Goal: Information Seeking & Learning: Learn about a topic

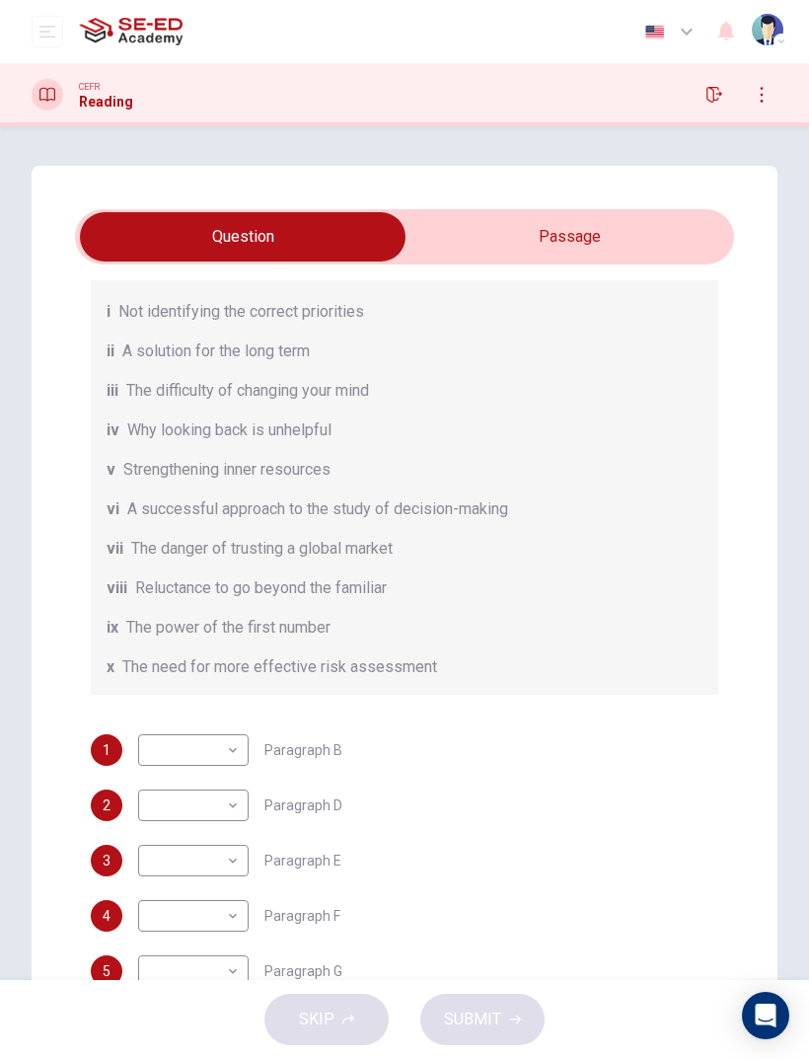
scroll to position [241, 0]
click at [174, 744] on body "This site uses cookies, as explained in our Privacy Policy . If you agree to th…" at bounding box center [404, 529] width 809 height 1059
click at [61, 622] on div at bounding box center [404, 529] width 809 height 1059
click at [64, 694] on div "Questions 1 - 6 Reading Passage 1 has nine paragraphs A-I Choose the correct he…" at bounding box center [405, 641] width 746 height 951
click at [708, 837] on div "1 ​ ​ Paragraph B 2 ​ ​ Paragraph D 3 ​ ​ Paragraph E 4 ​ ​ Paragraph F 5 ​ ​ P…" at bounding box center [405, 888] width 628 height 308
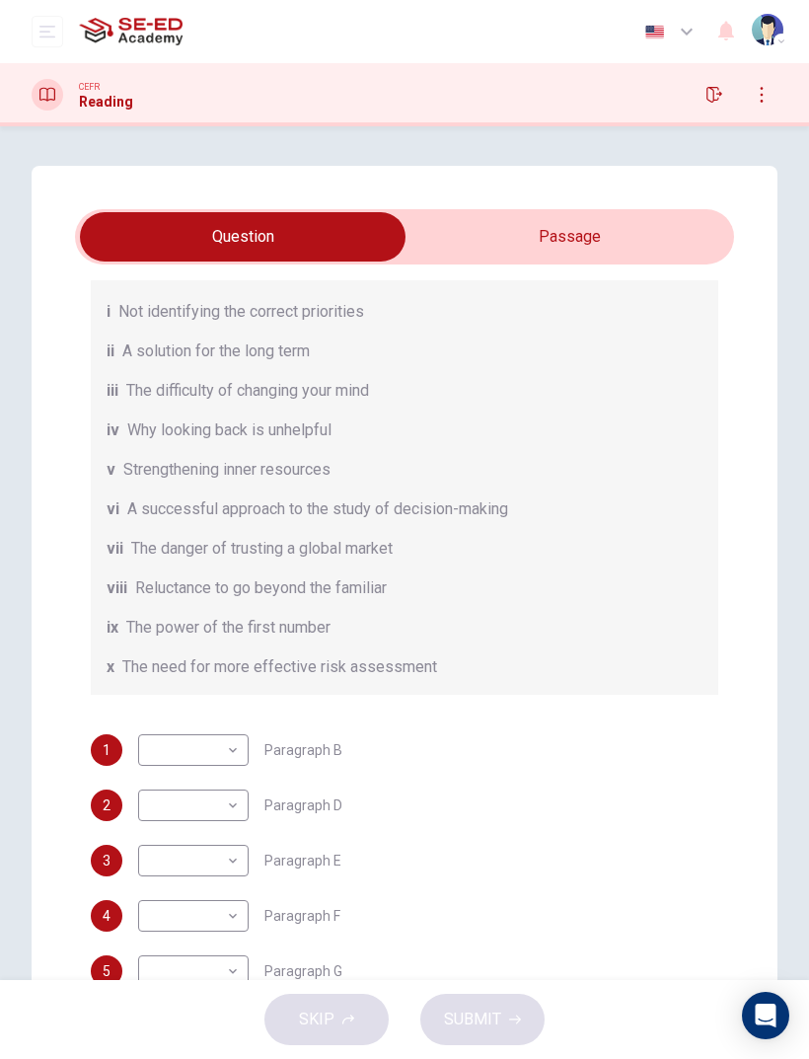
click at [656, 243] on input "checkbox" at bounding box center [242, 236] width 989 height 49
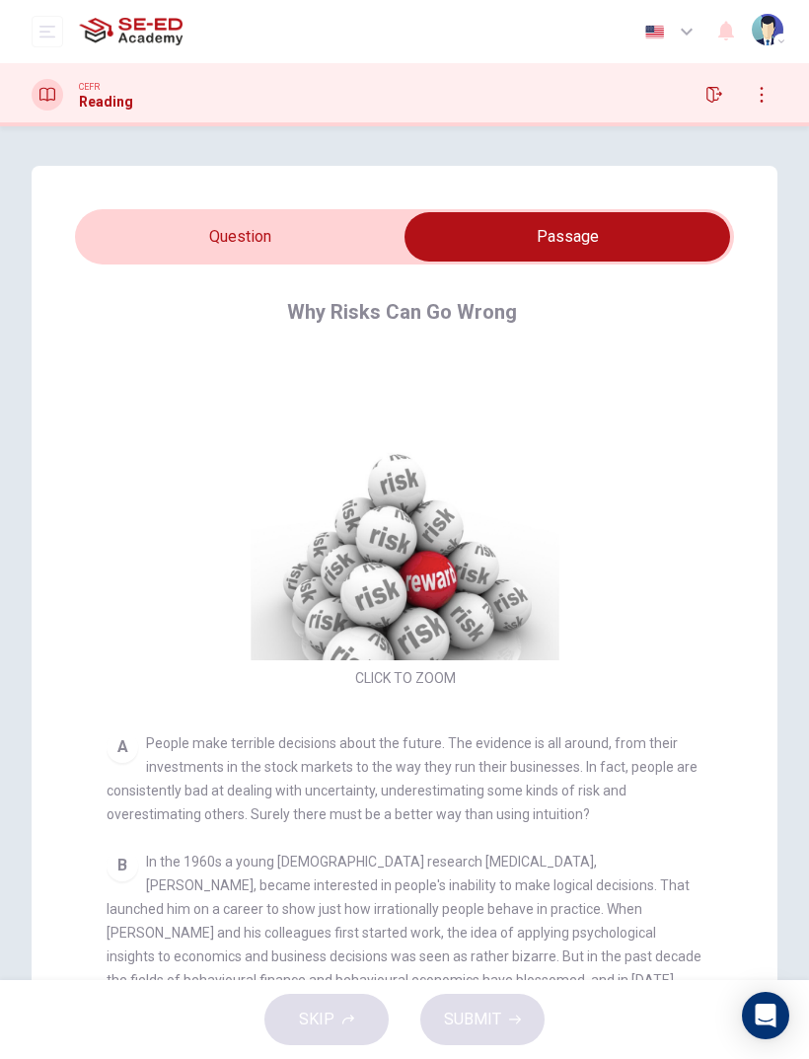
scroll to position [0, 0]
click at [105, 240] on input "checkbox" at bounding box center [567, 236] width 989 height 49
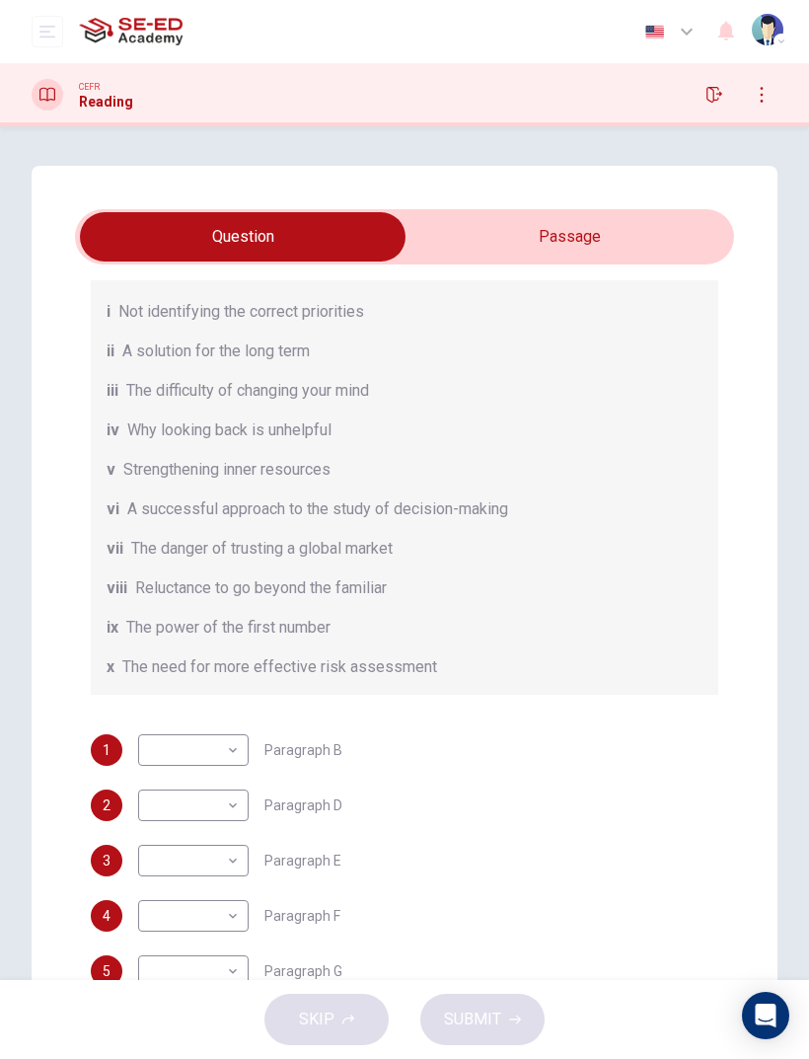
click at [67, 120] on div "CEFR Reading" at bounding box center [404, 94] width 809 height 63
click at [64, 120] on div "CEFR Reading" at bounding box center [404, 94] width 809 height 63
click at [56, 107] on div at bounding box center [48, 95] width 32 height 32
click at [48, 88] on icon at bounding box center [47, 95] width 16 height 16
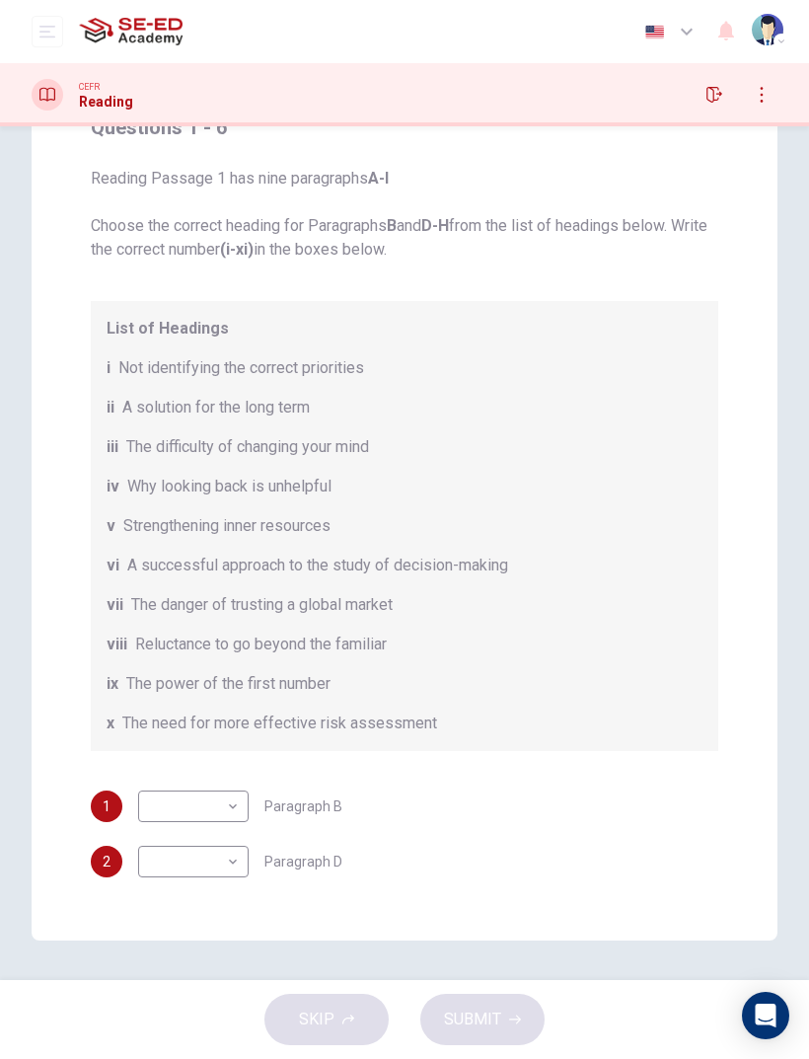
scroll to position [7, 0]
click at [774, 259] on div "Questions 1 - 6 Reading Passage 1 has nine paragraphs A-I Choose the correct he…" at bounding box center [405, 464] width 746 height 951
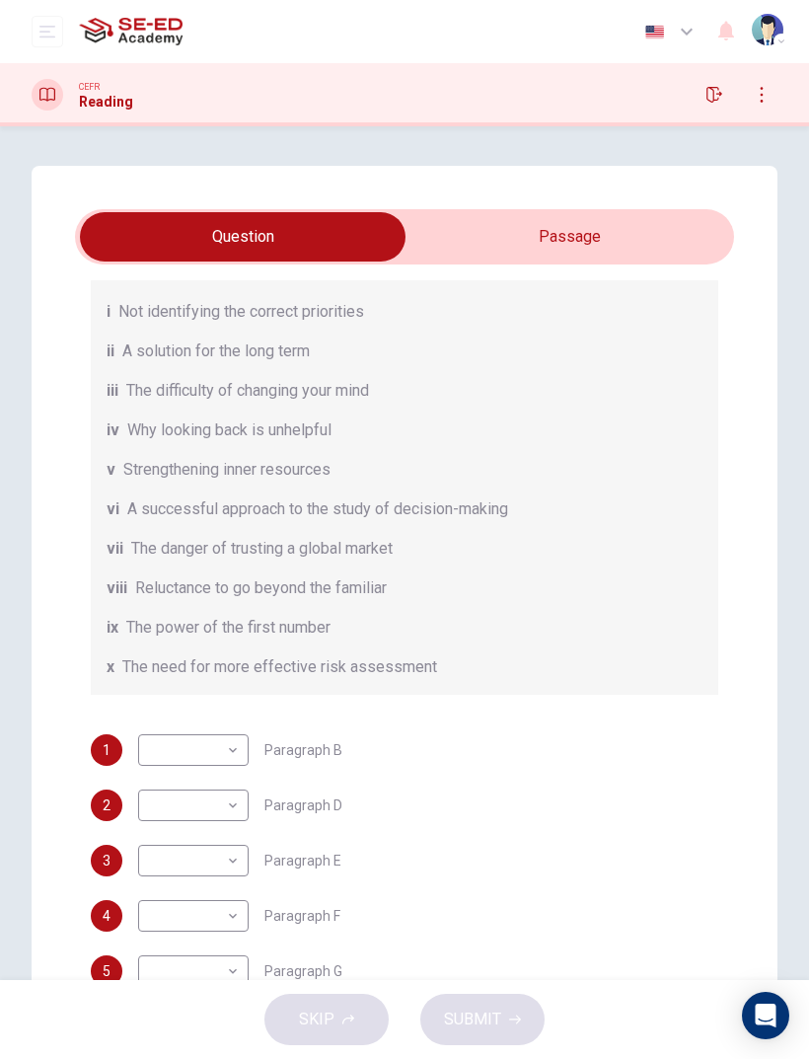
scroll to position [241, 0]
click at [512, 242] on input "checkbox" at bounding box center [242, 236] width 989 height 49
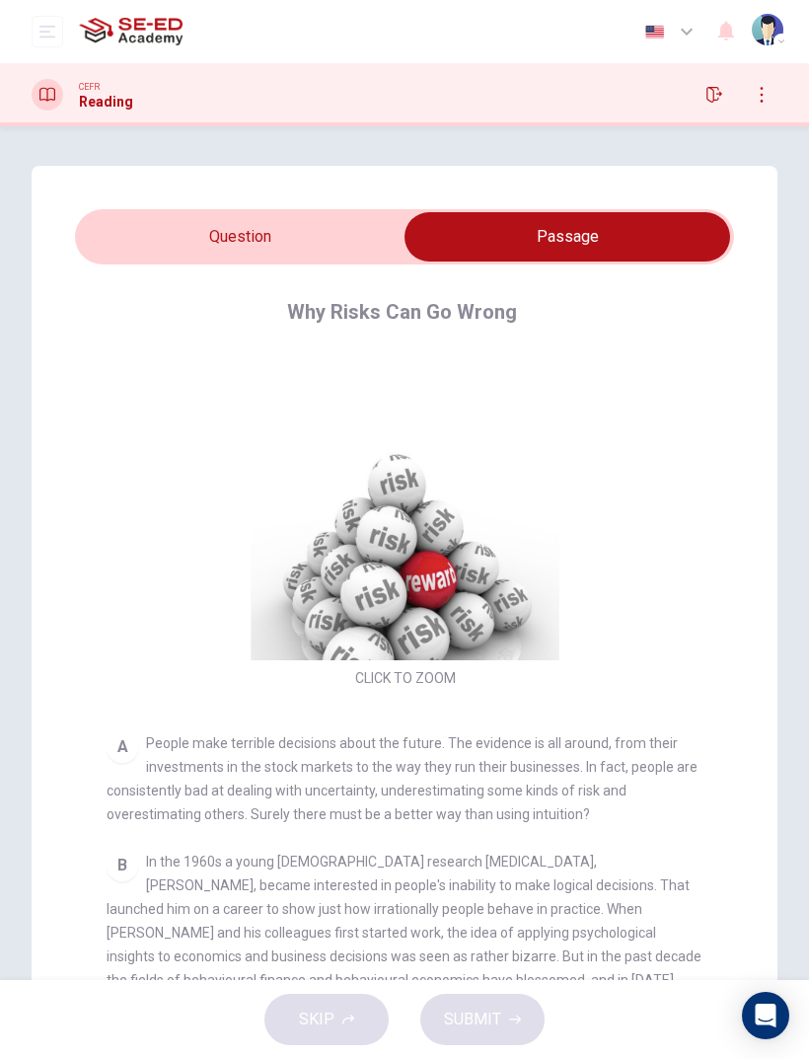
scroll to position [0, 0]
click at [221, 261] on input "checkbox" at bounding box center [567, 236] width 989 height 49
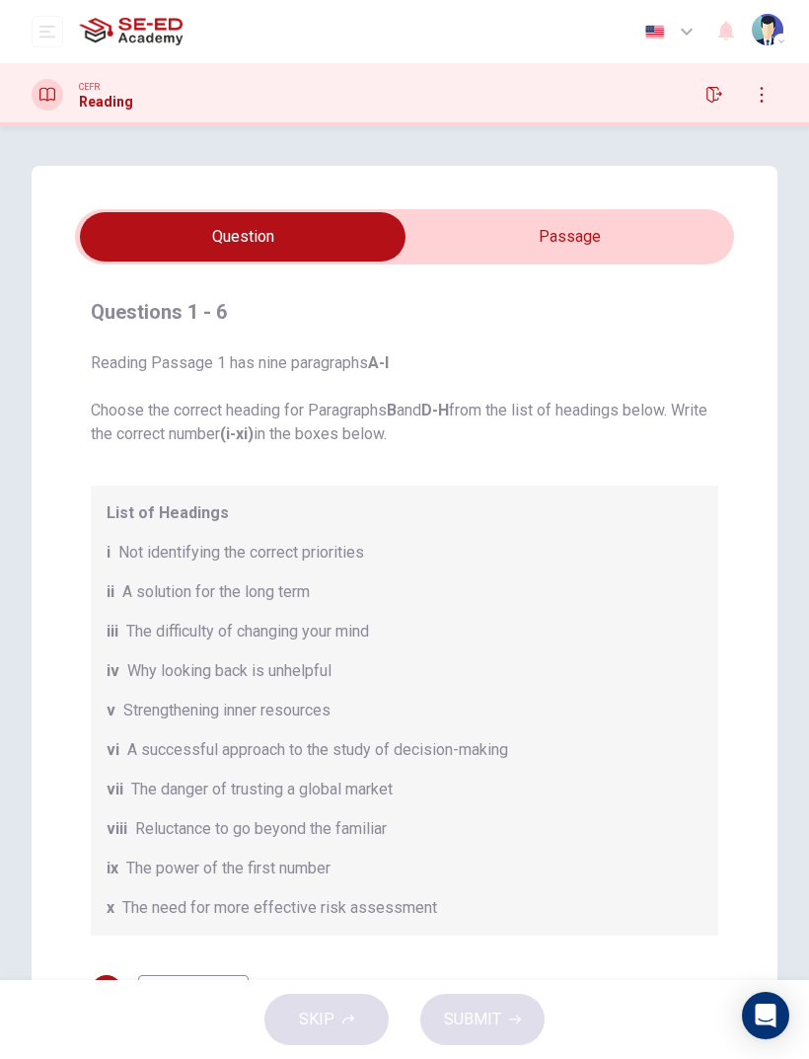
click at [553, 289] on div "Questions 1 - 6 Reading Passage 1 has nine paragraphs A-I Choose the correct he…" at bounding box center [404, 789] width 659 height 1018
click at [513, 238] on input "checkbox" at bounding box center [242, 236] width 989 height 49
checkbox input "true"
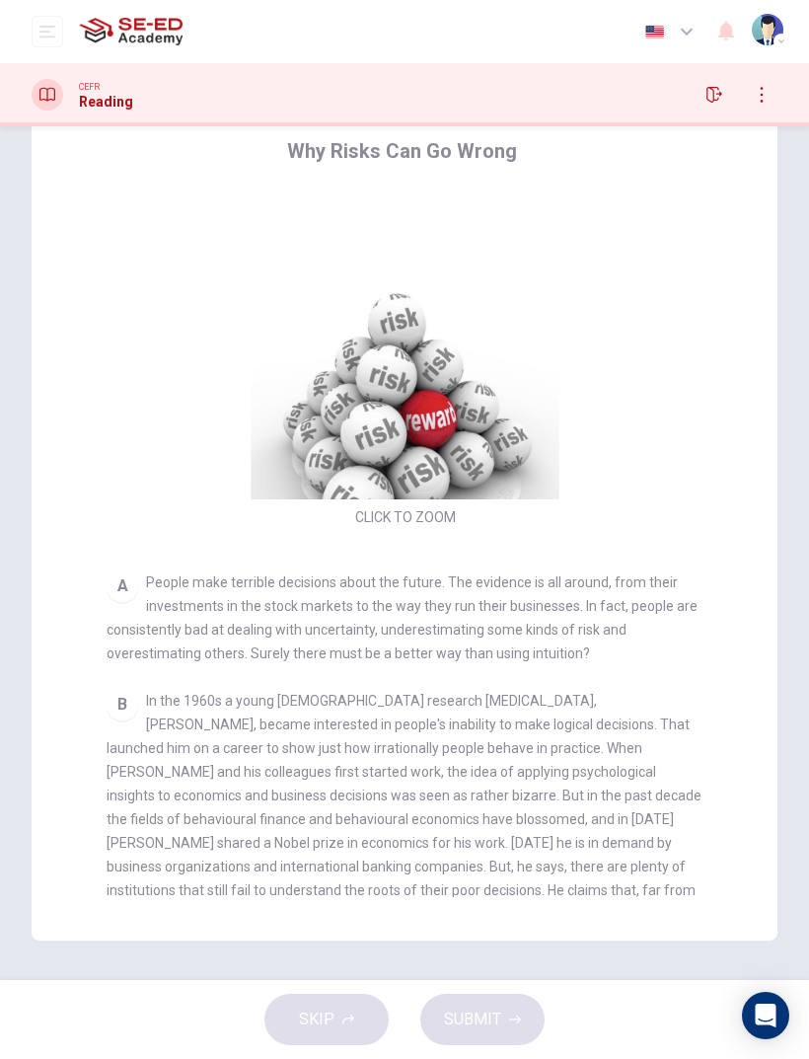
scroll to position [161, 0]
